Goal: Obtain resource: Download file/media

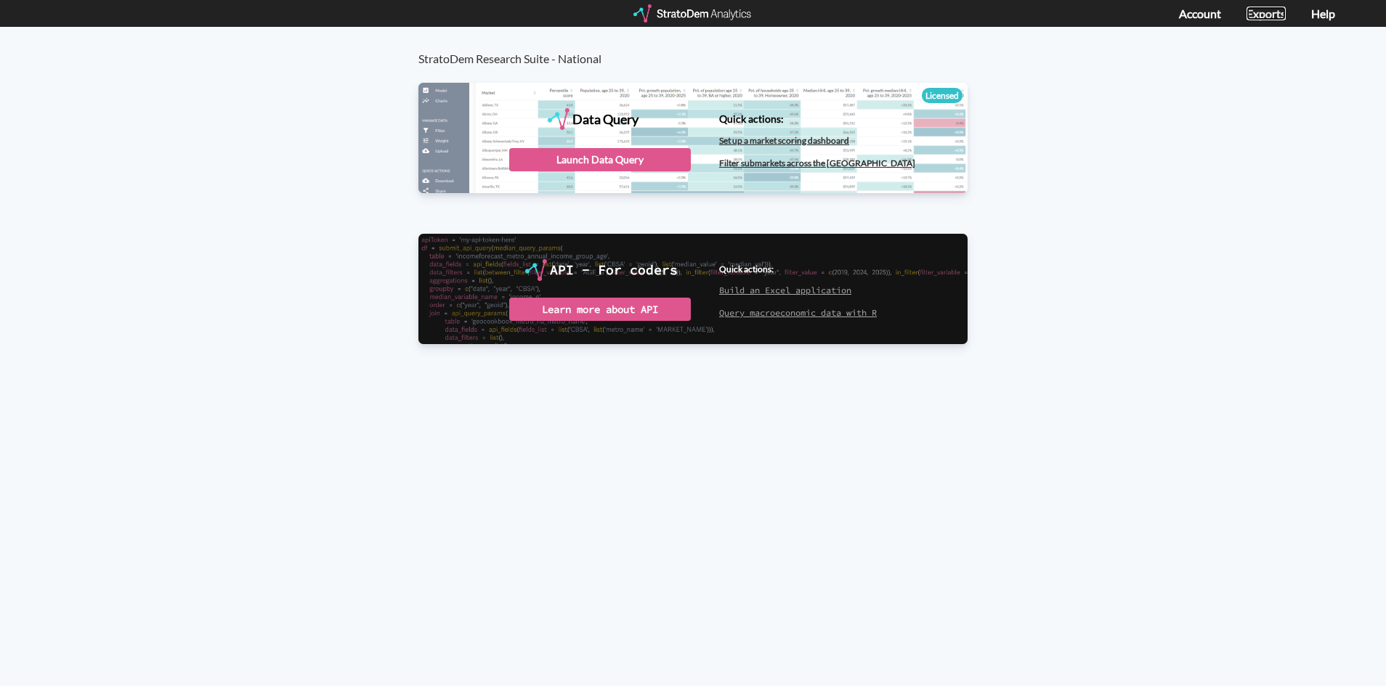
click at [1267, 15] on link "Exports" at bounding box center [1265, 14] width 39 height 14
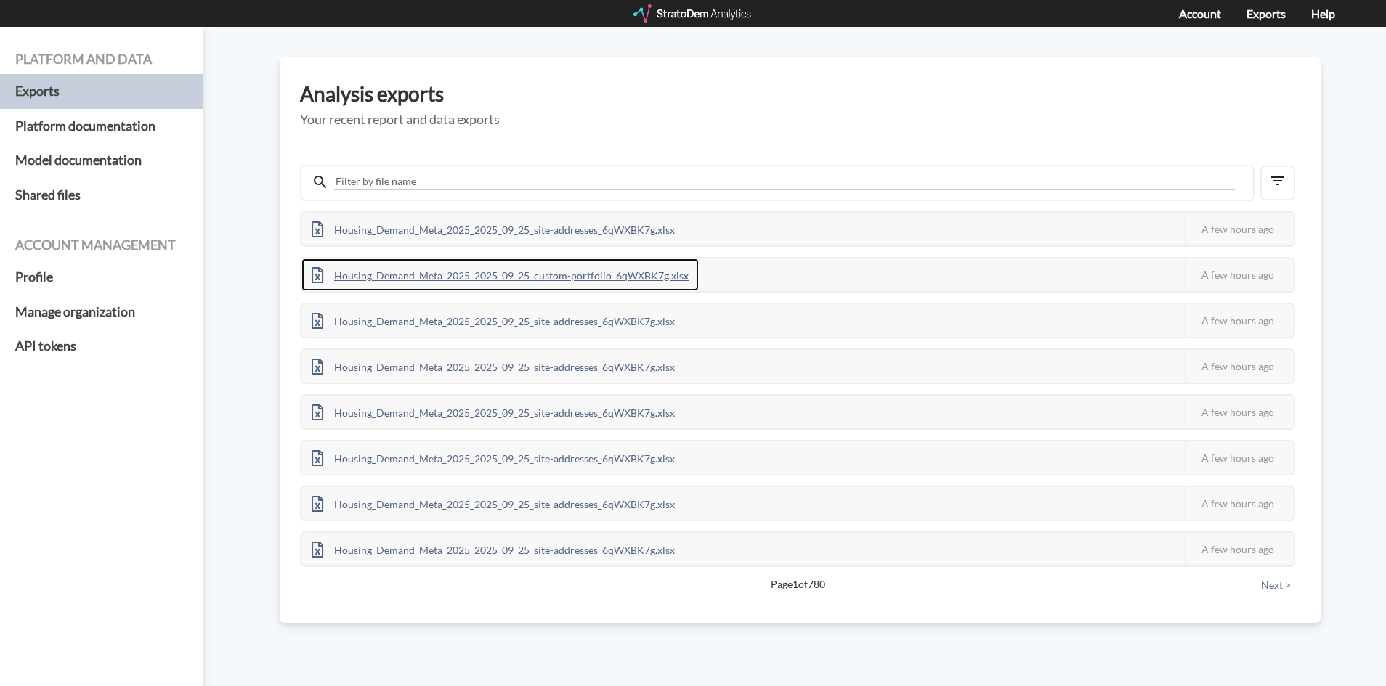
click at [598, 272] on div "Housing_Demand_Meta_2025_2025_09_25_custom-portfolio_6qWXBK7g.xlsx" at bounding box center [499, 275] width 397 height 33
